Goal: Information Seeking & Learning: Learn about a topic

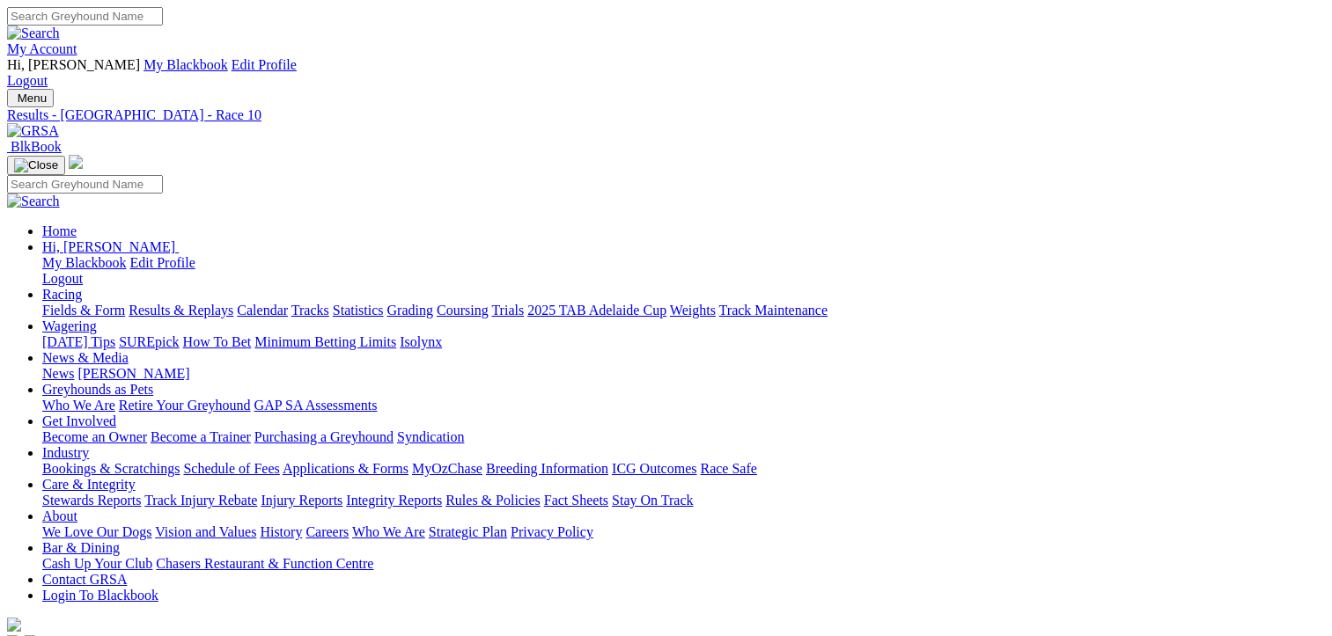
scroll to position [440, 0]
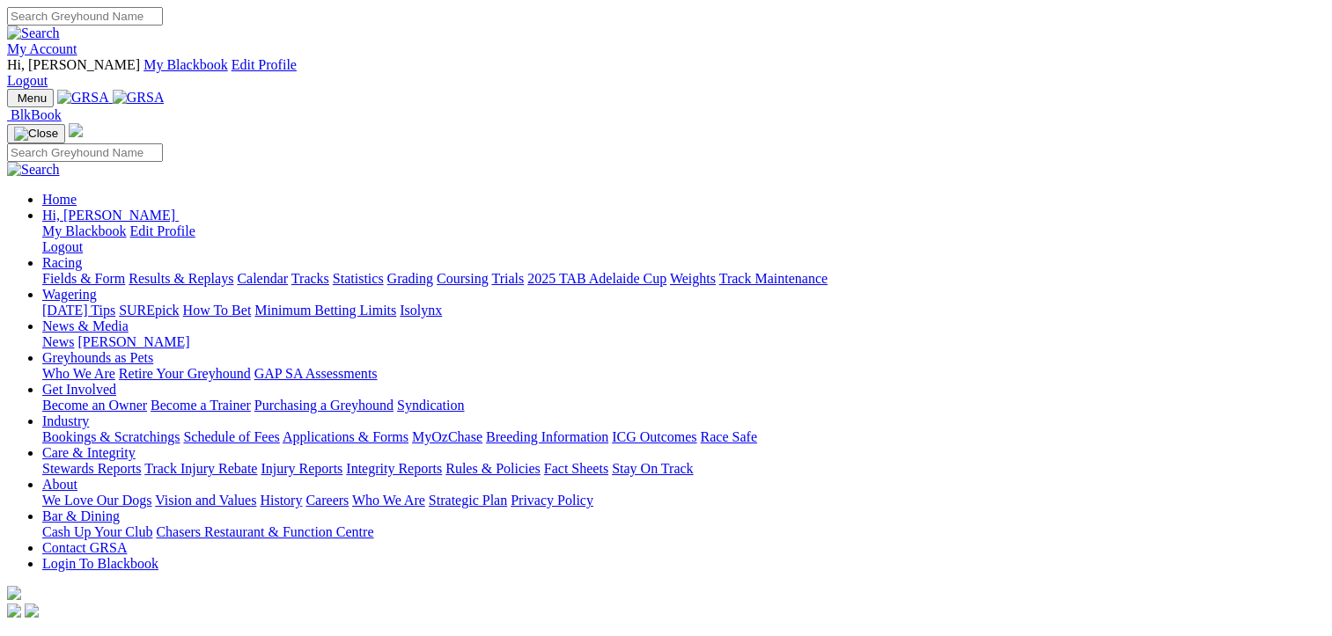
click at [71, 271] on link "Fields & Form" at bounding box center [83, 278] width 83 height 15
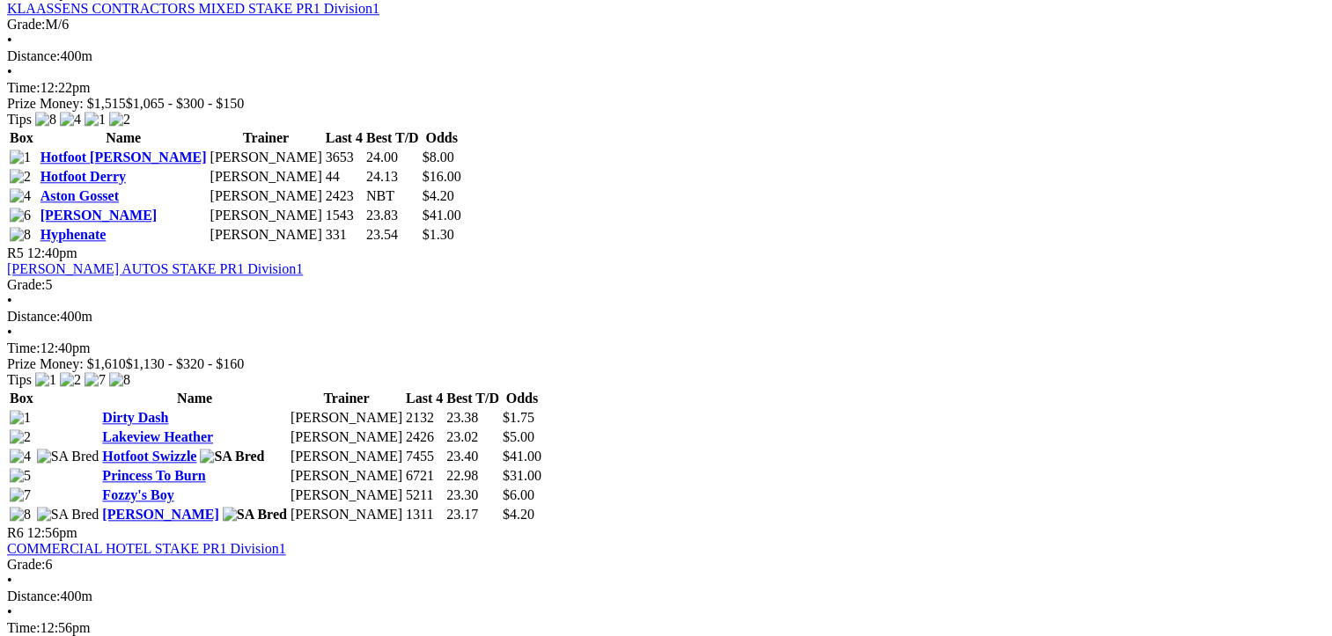
scroll to position [1849, 0]
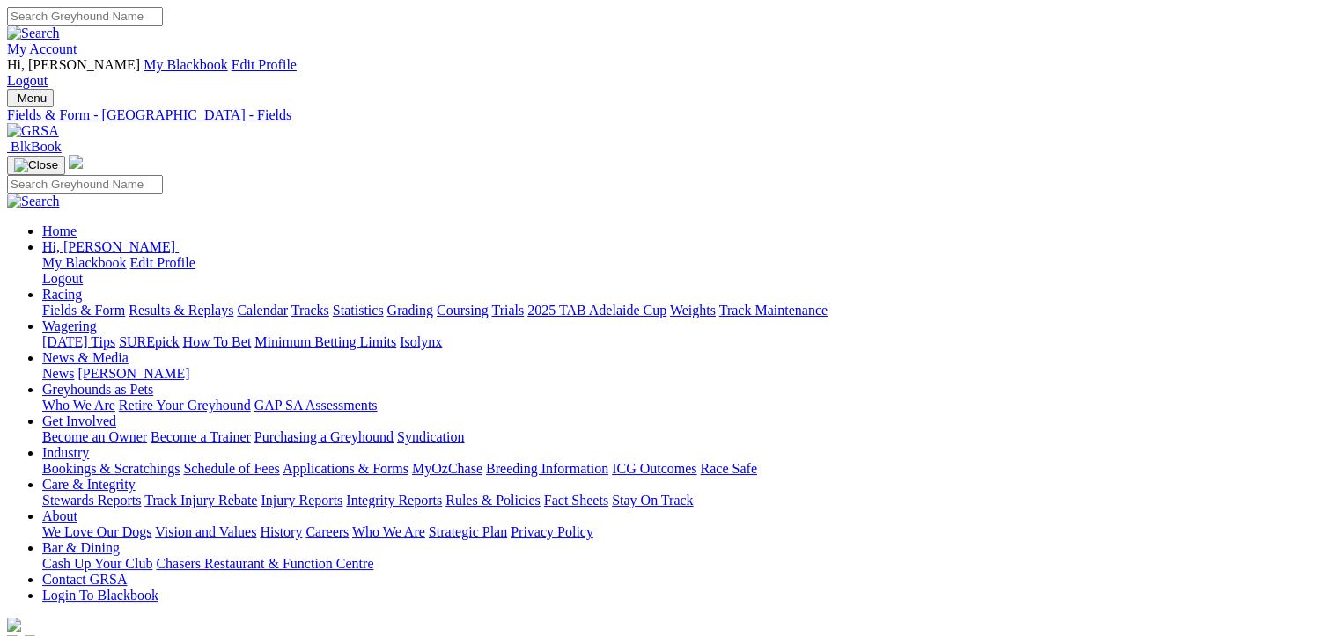
click at [69, 303] on link "Fields & Form" at bounding box center [83, 310] width 83 height 15
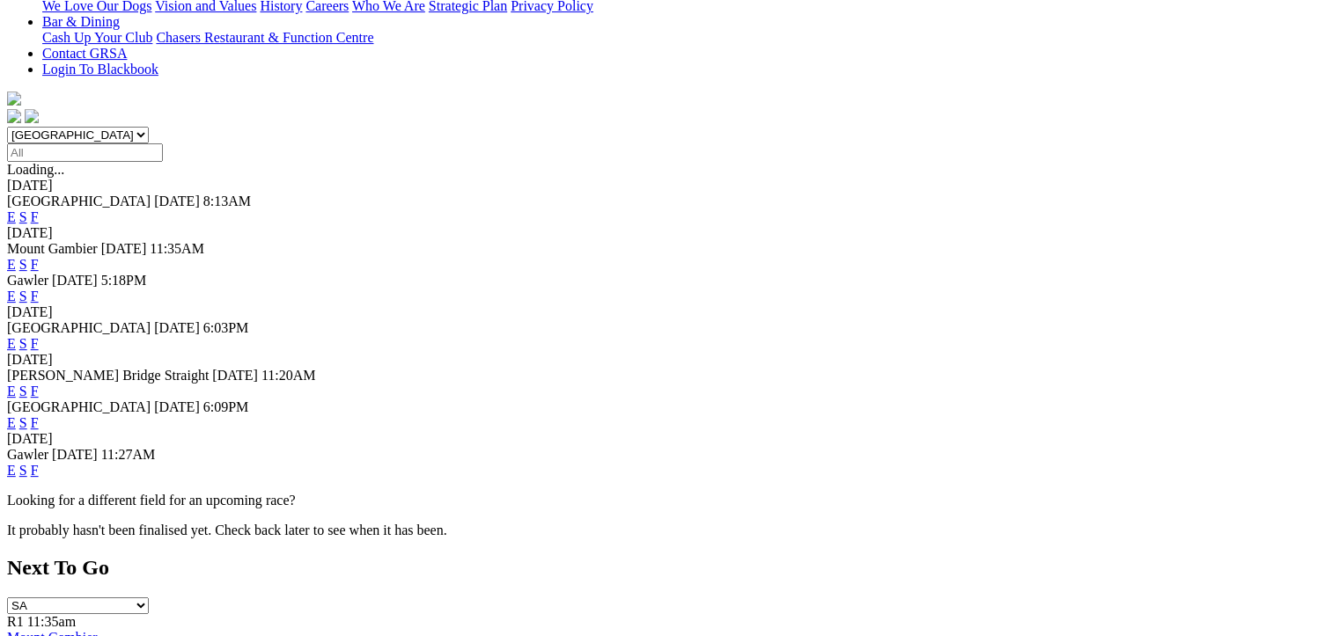
scroll to position [528, 0]
click at [39, 414] on link "F" at bounding box center [35, 421] width 8 height 15
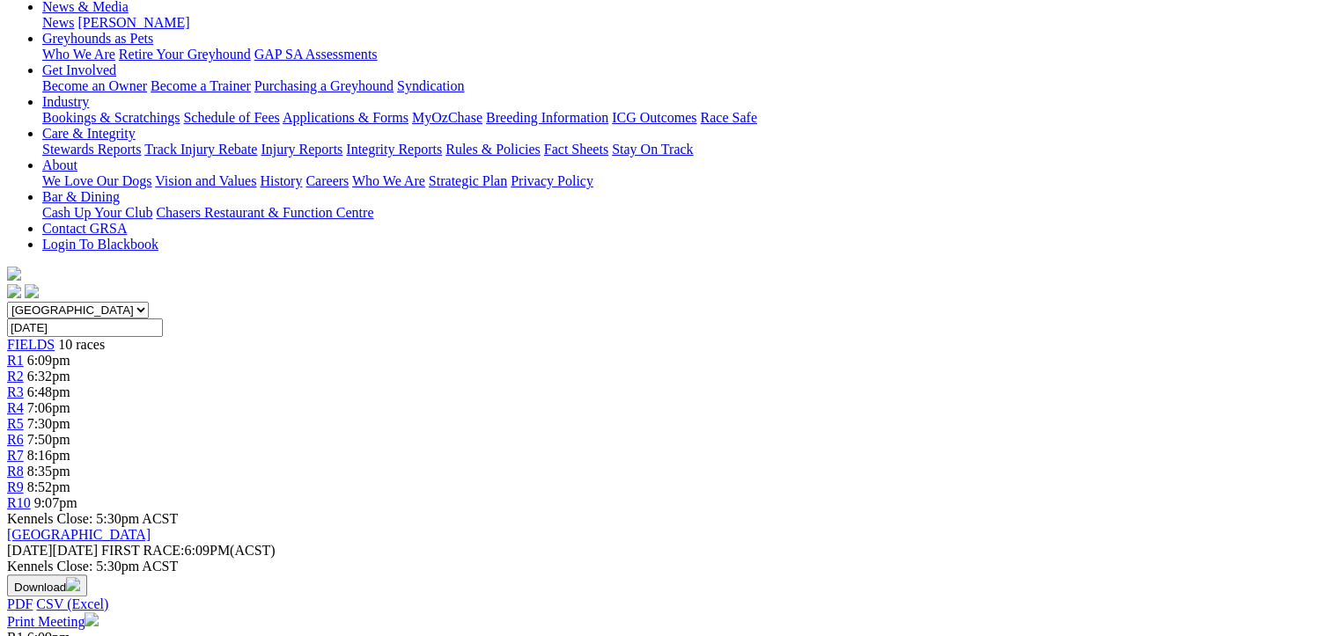
scroll to position [352, 0]
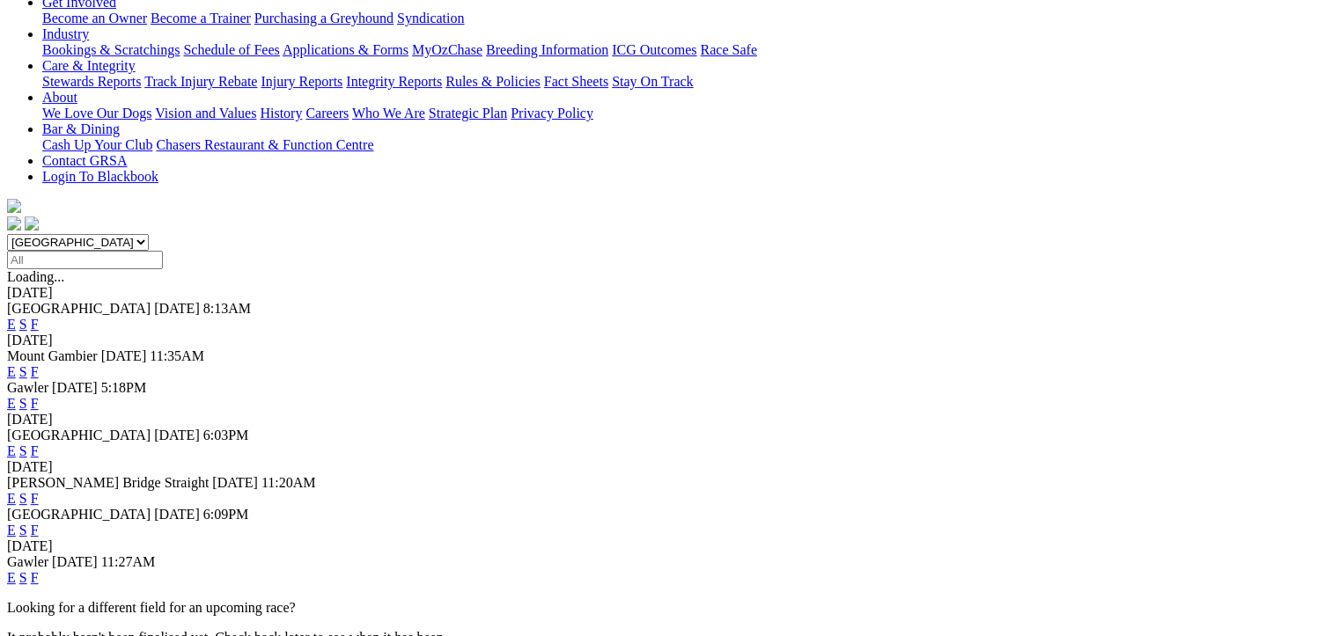
scroll to position [440, 0]
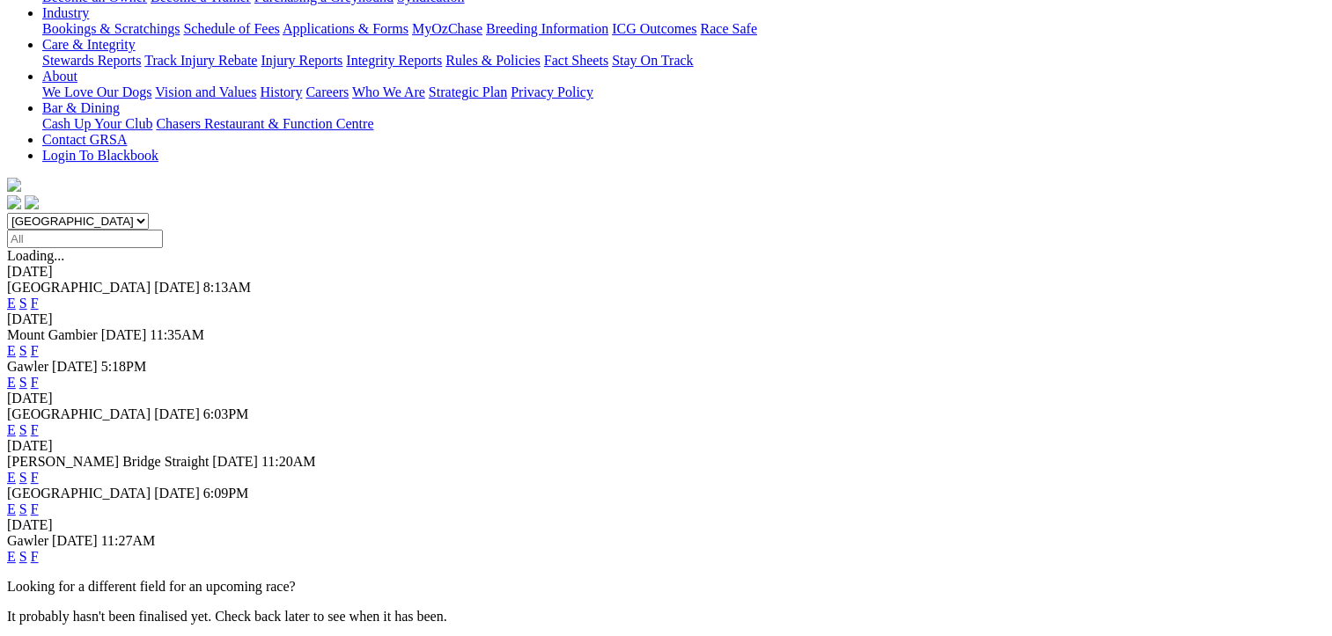
click at [39, 502] on link "F" at bounding box center [35, 509] width 8 height 15
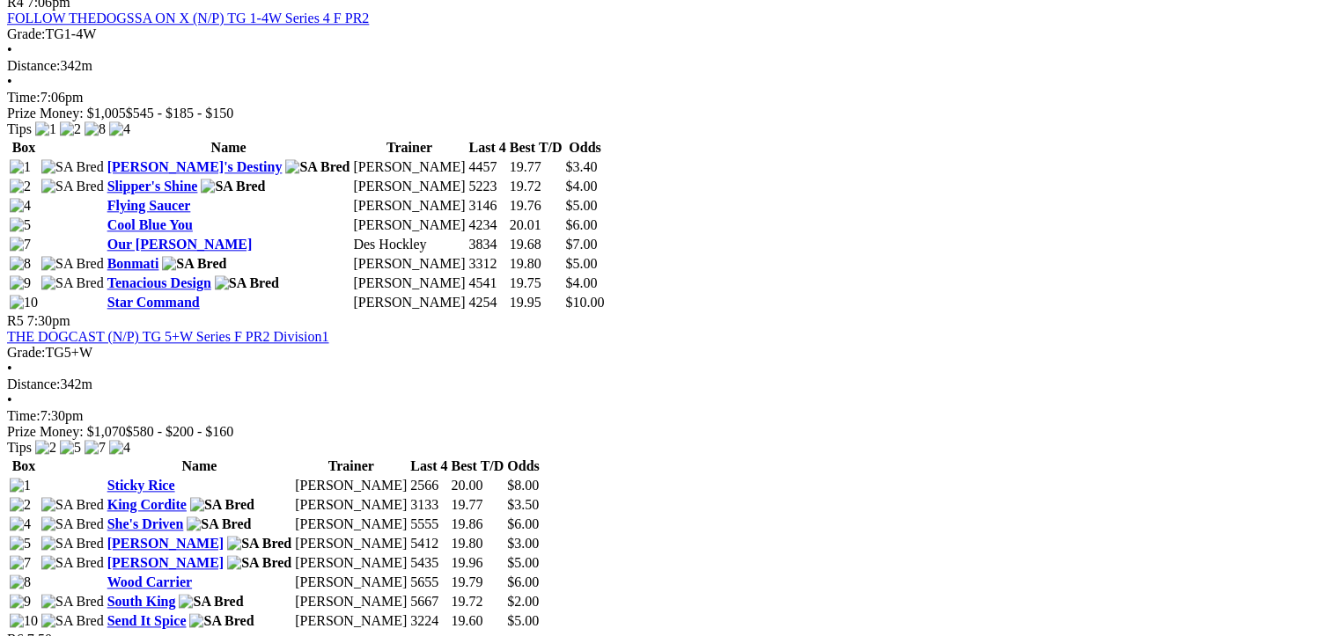
scroll to position [1673, 0]
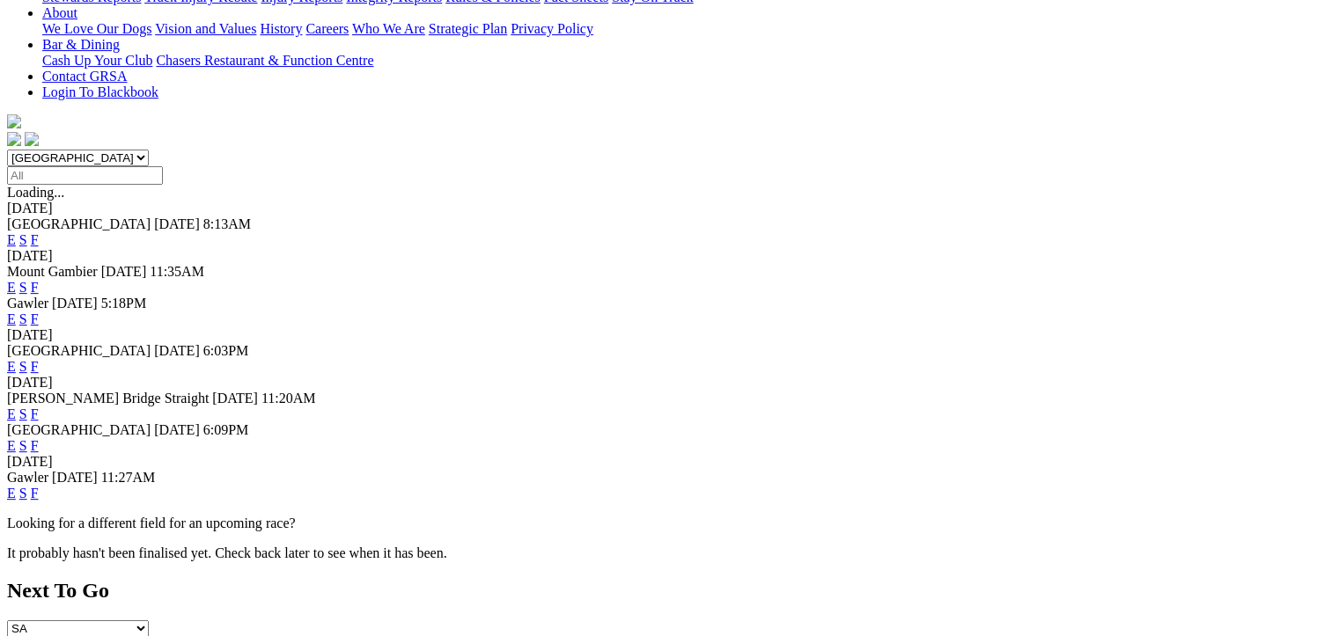
scroll to position [528, 0]
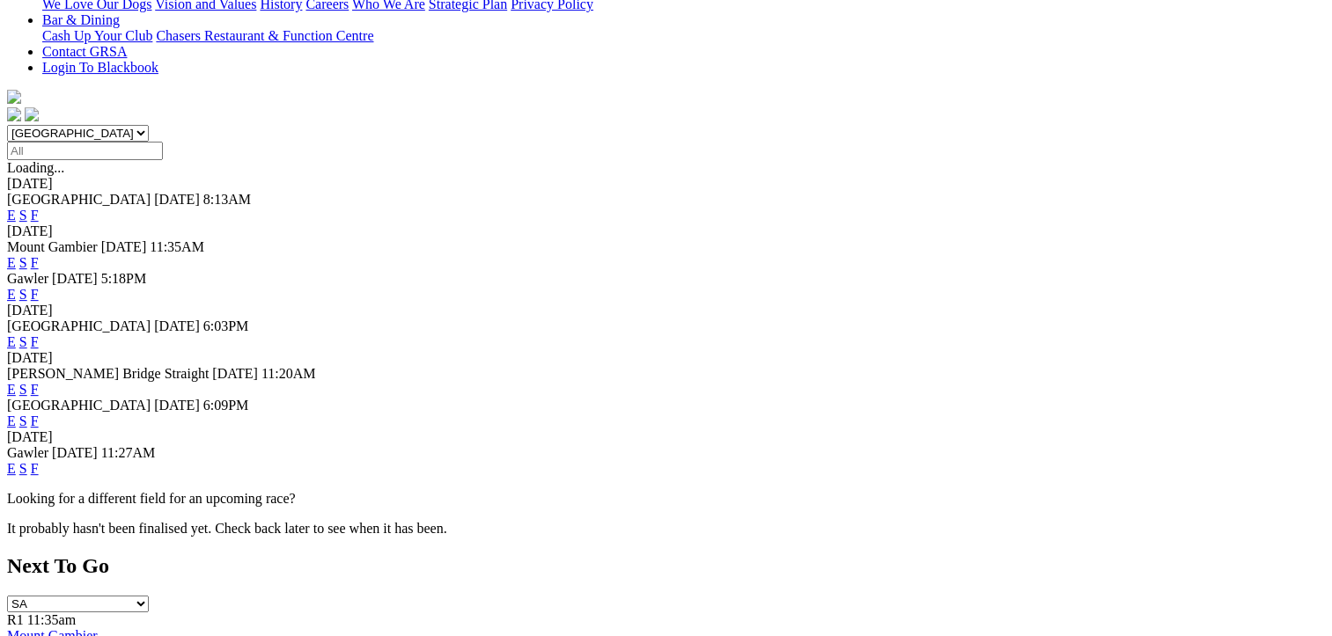
click at [39, 461] on link "F" at bounding box center [35, 468] width 8 height 15
